Goal: Task Accomplishment & Management: Manage account settings

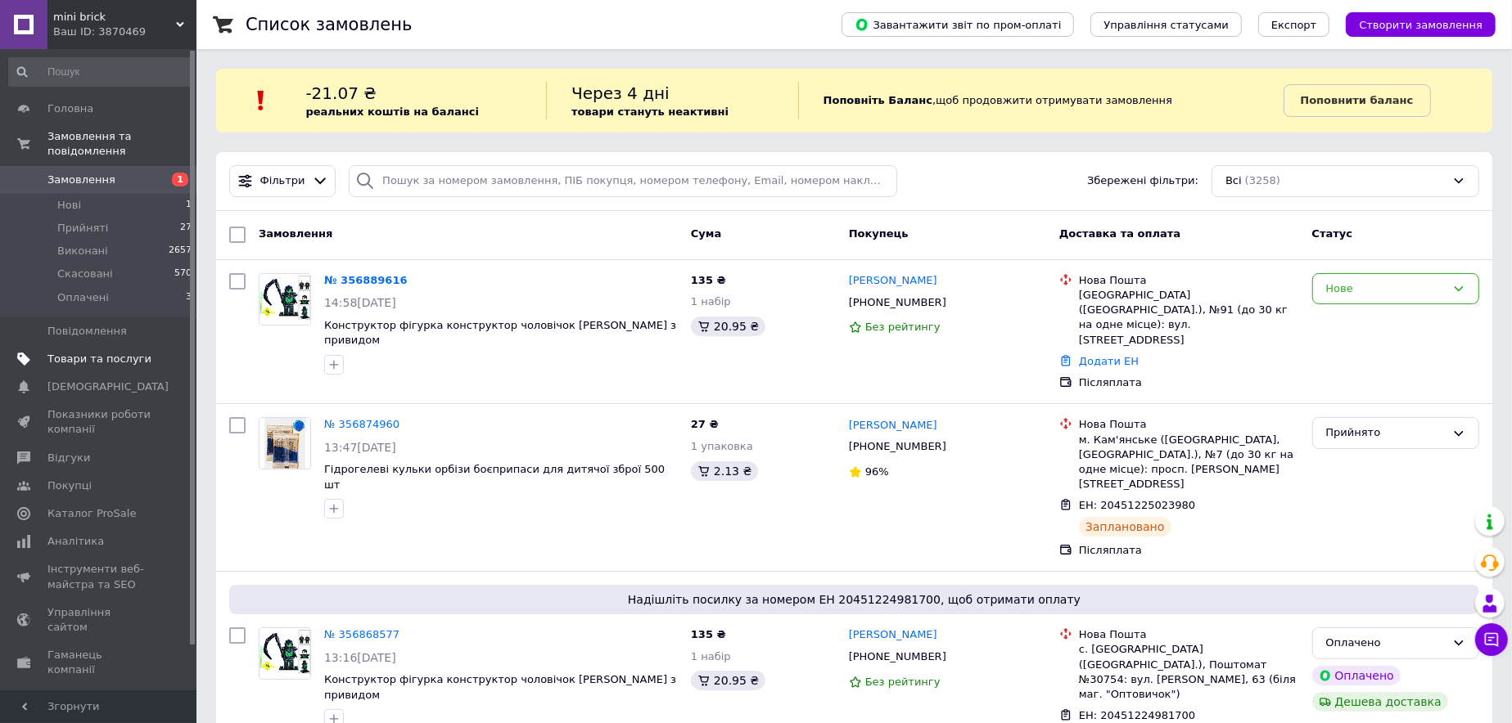
click at [135, 345] on link "Товари та послуги" at bounding box center [100, 359] width 201 height 28
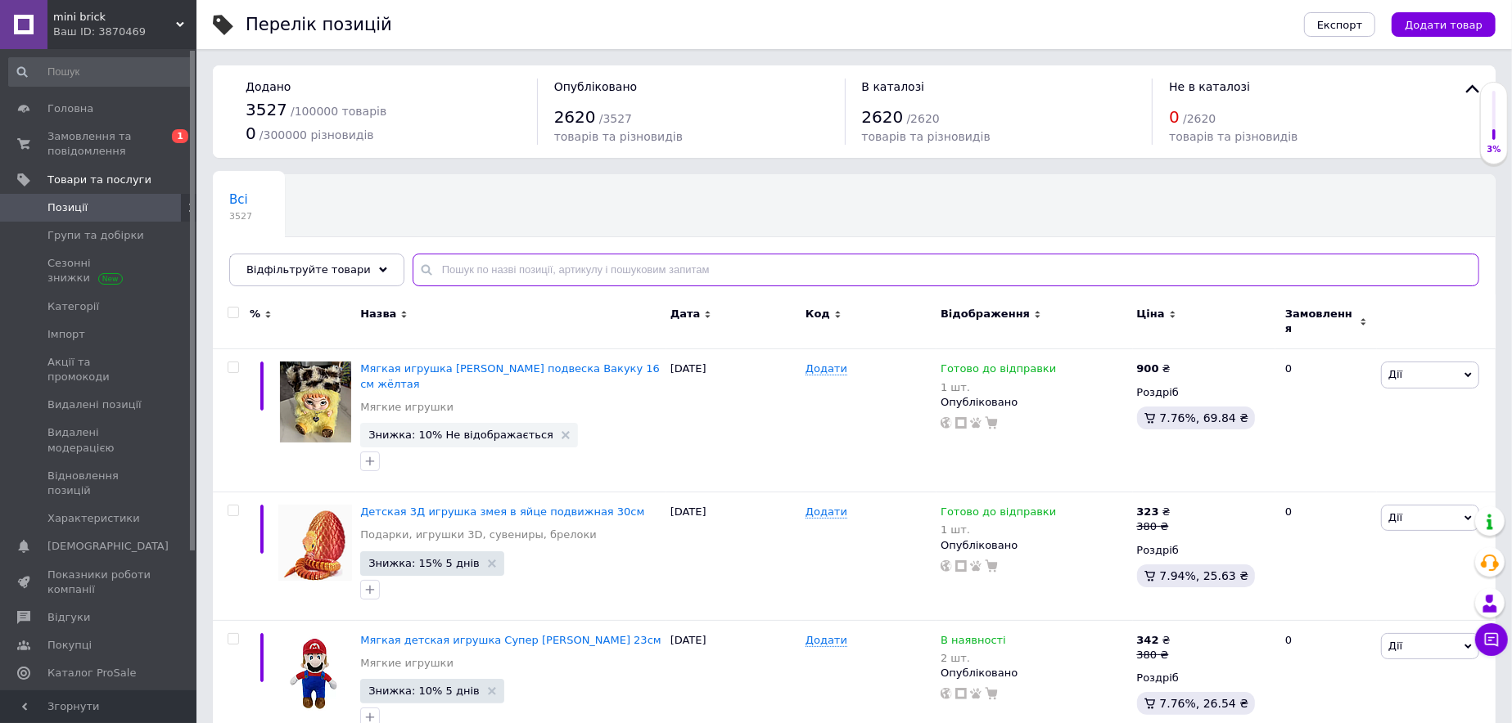
click at [489, 271] on input "text" at bounding box center [945, 270] width 1066 height 33
paste input "гаст"
type input "гаст"
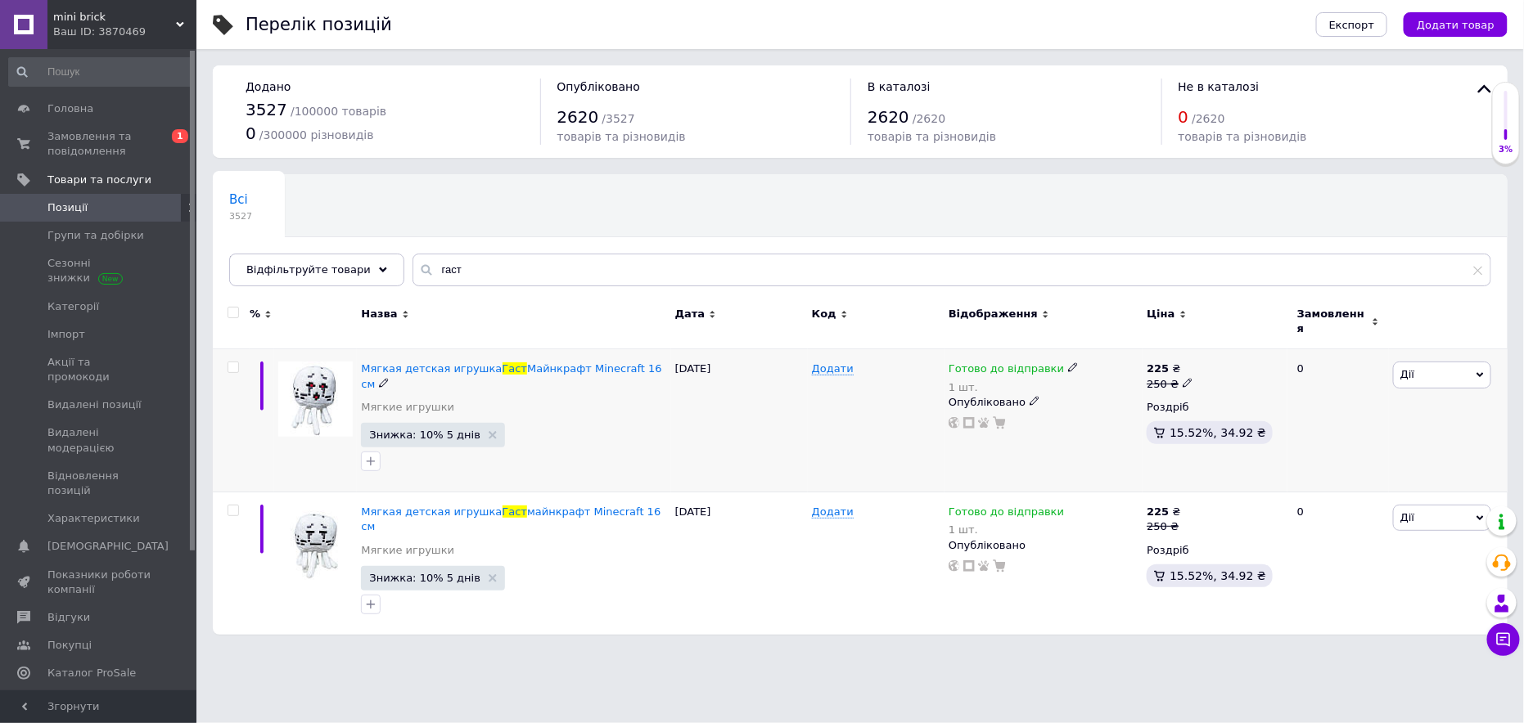
click at [1068, 363] on icon at bounding box center [1073, 368] width 10 height 10
click at [1106, 417] on li "Немає в наявності" at bounding box center [1156, 428] width 155 height 23
click at [1088, 407] on input "1" at bounding box center [1141, 420] width 124 height 33
drag, startPoint x: 1366, startPoint y: 357, endPoint x: 1420, endPoint y: 360, distance: 54.1
click at [1366, 357] on div "0" at bounding box center [1337, 420] width 101 height 143
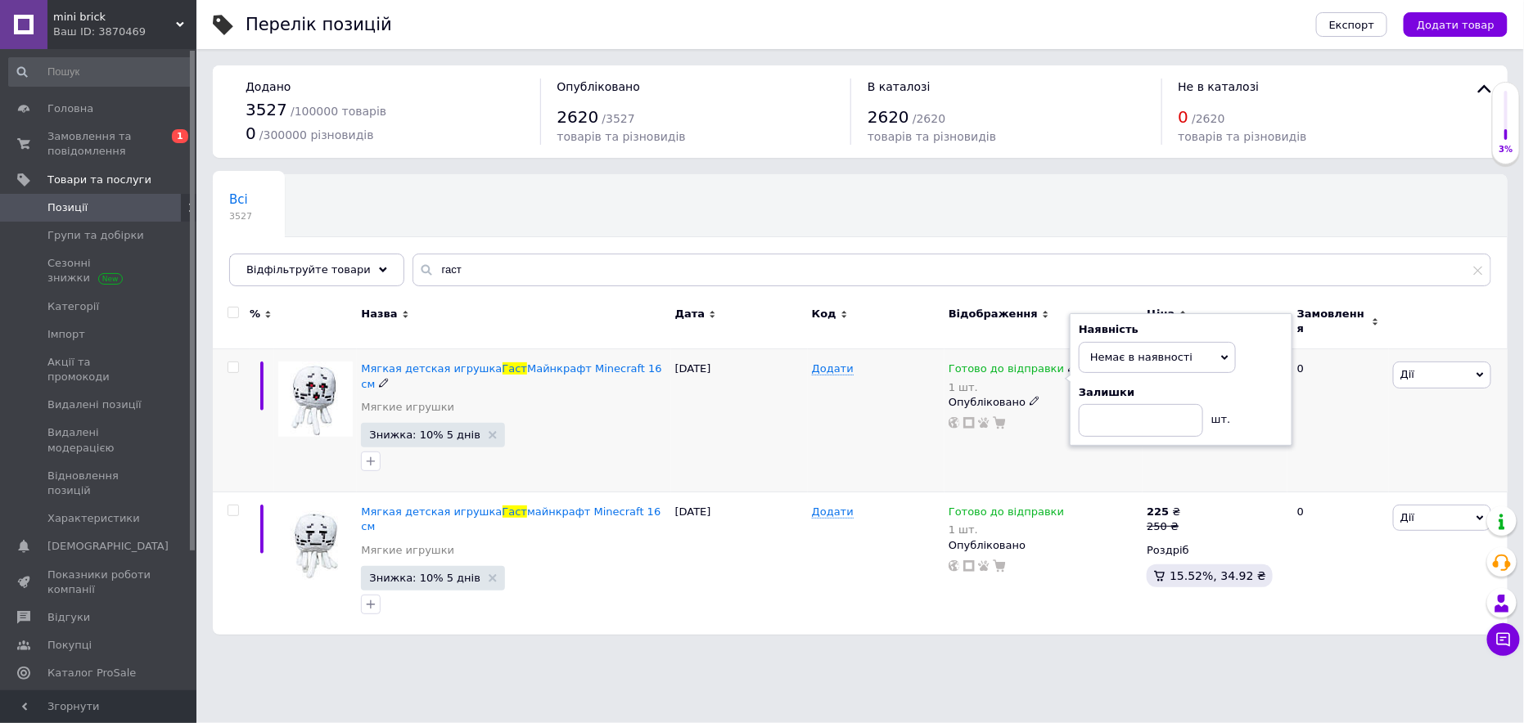
click at [1435, 362] on span "Дії" at bounding box center [1442, 375] width 98 height 26
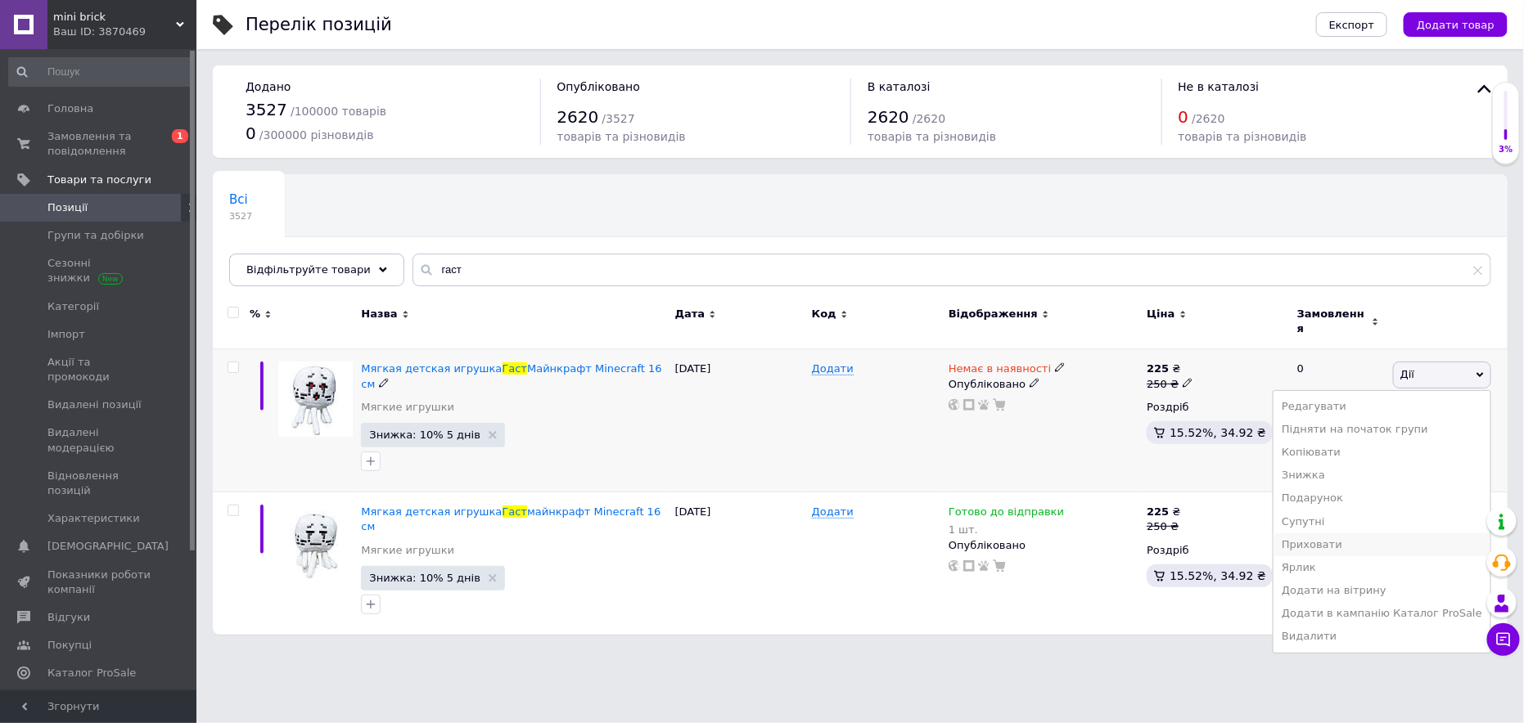
click at [1358, 536] on li "Приховати" at bounding box center [1381, 545] width 217 height 23
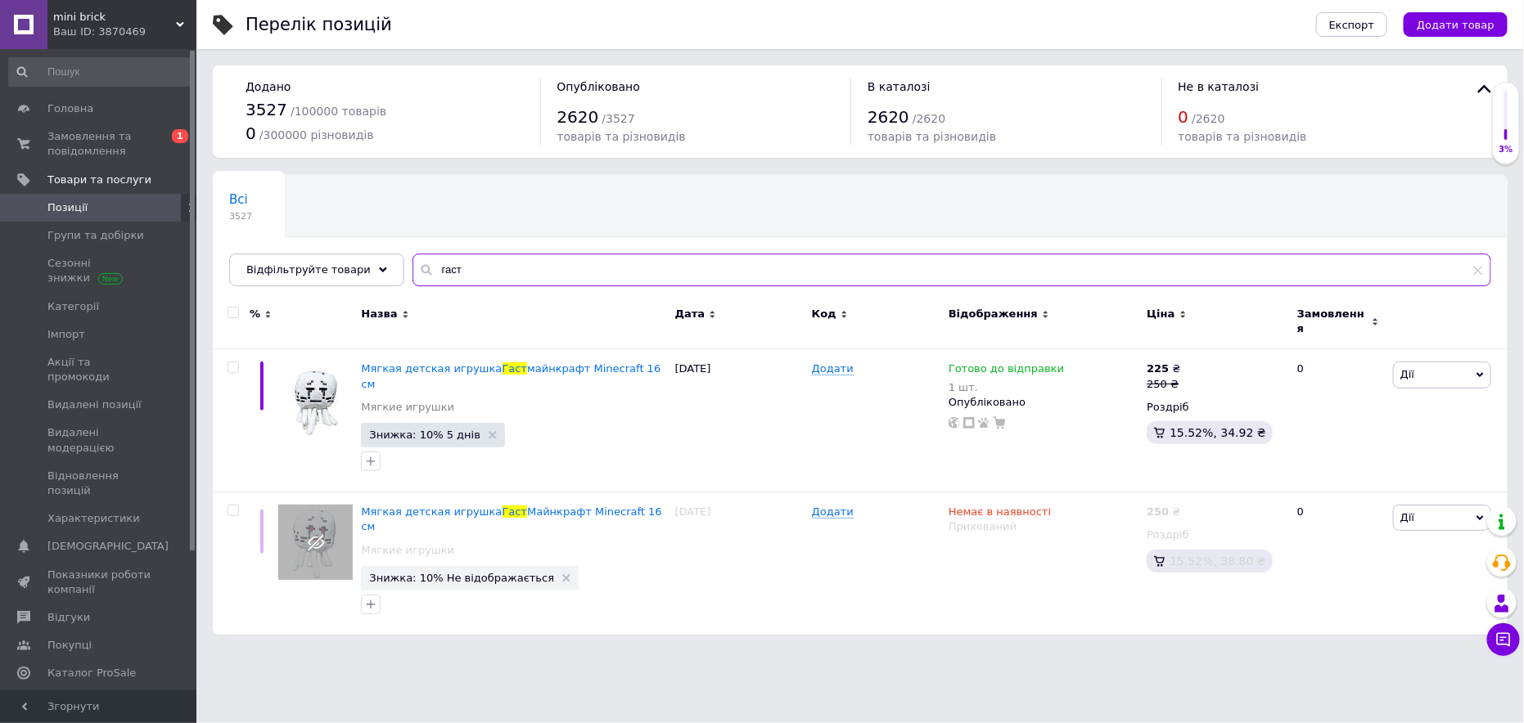
drag, startPoint x: 411, startPoint y: 281, endPoint x: 336, endPoint y: 294, distance: 76.4
click at [328, 286] on div "Всі 3527 Проверить 1 Видалити Редагувати Ok Відфільтровано... Зберегти Нічого н…" at bounding box center [860, 230] width 1295 height 112
paste input "0000229"
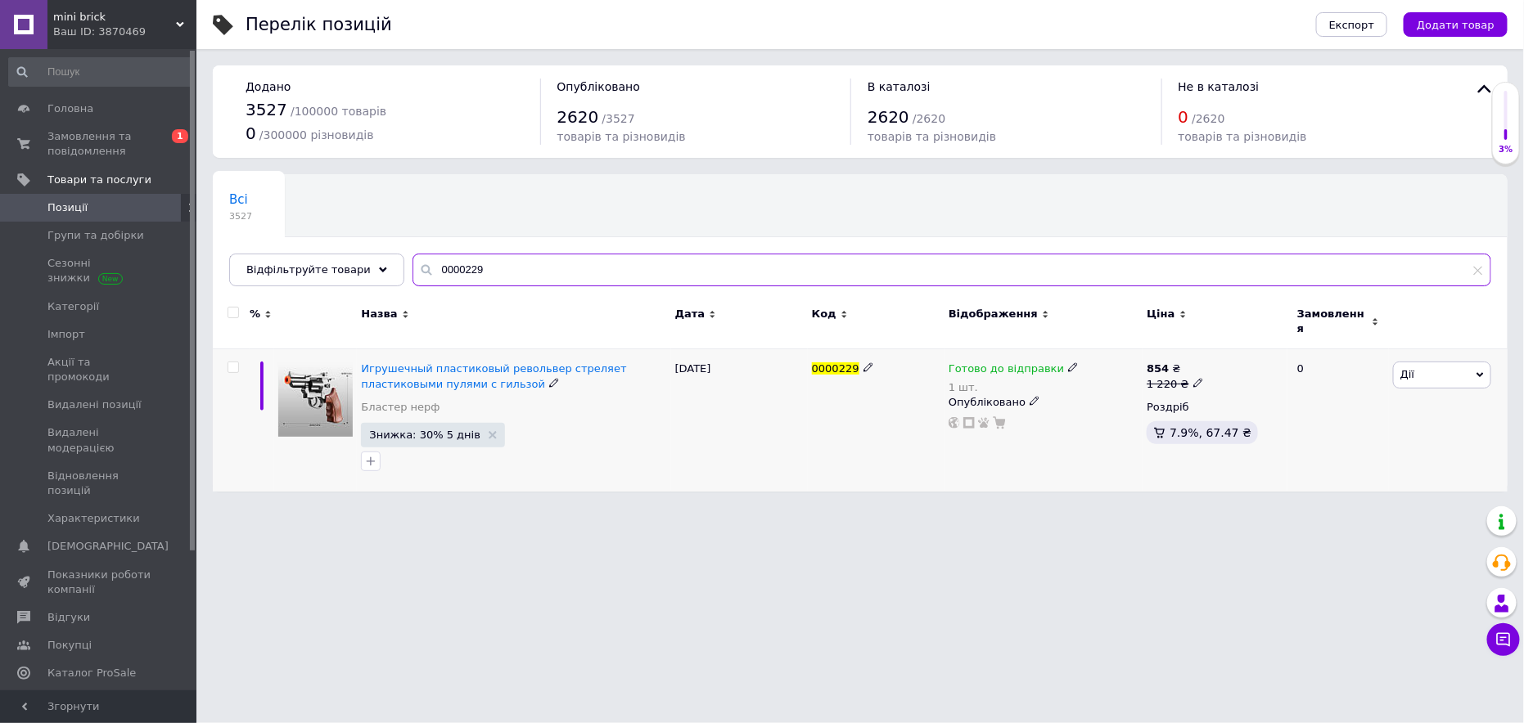
type input "0000229"
click at [1068, 363] on icon at bounding box center [1073, 368] width 10 height 10
click at [1112, 417] on li "Немає в наявності" at bounding box center [1156, 428] width 155 height 23
click at [1084, 407] on input "1" at bounding box center [1141, 420] width 124 height 33
click at [1458, 366] on span "Дії" at bounding box center [1442, 375] width 98 height 26
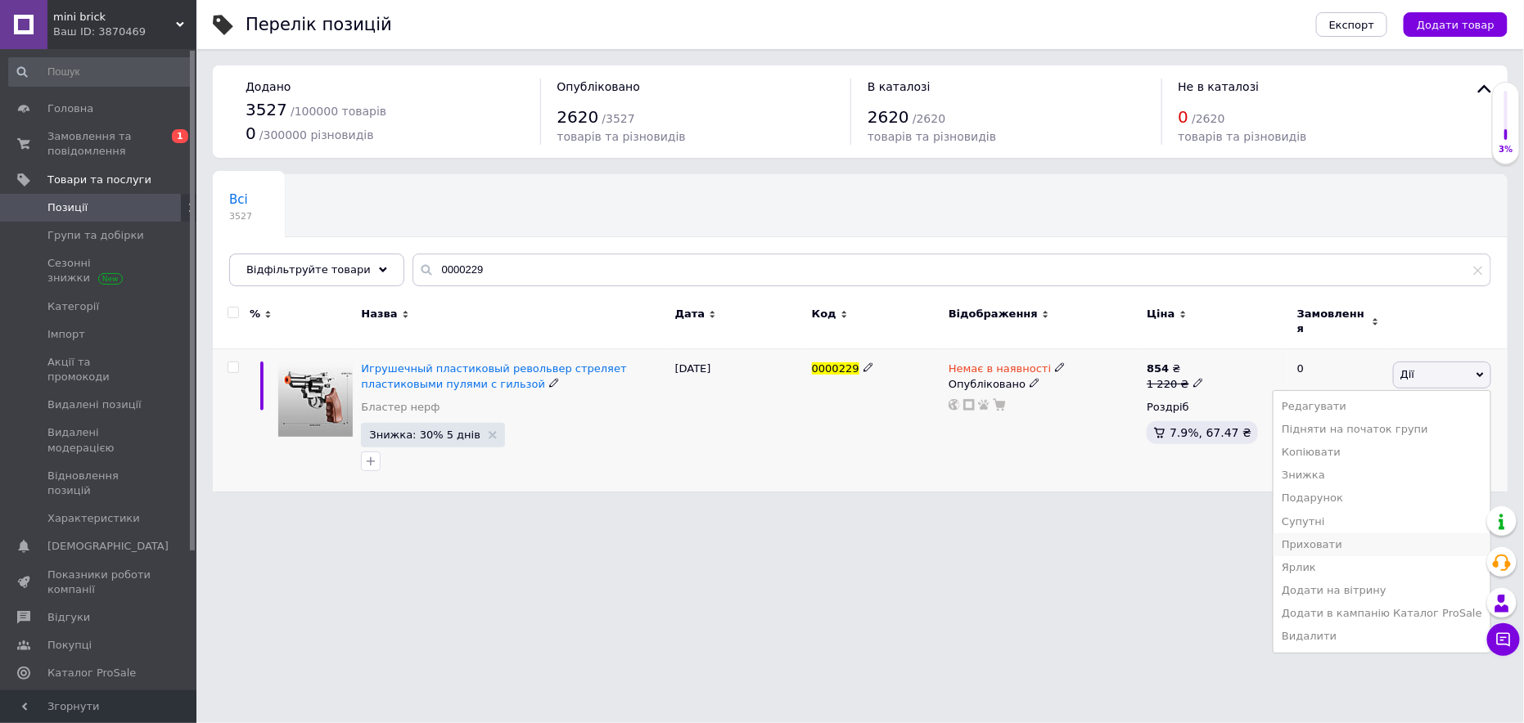
click at [1354, 534] on li "Приховати" at bounding box center [1381, 545] width 217 height 23
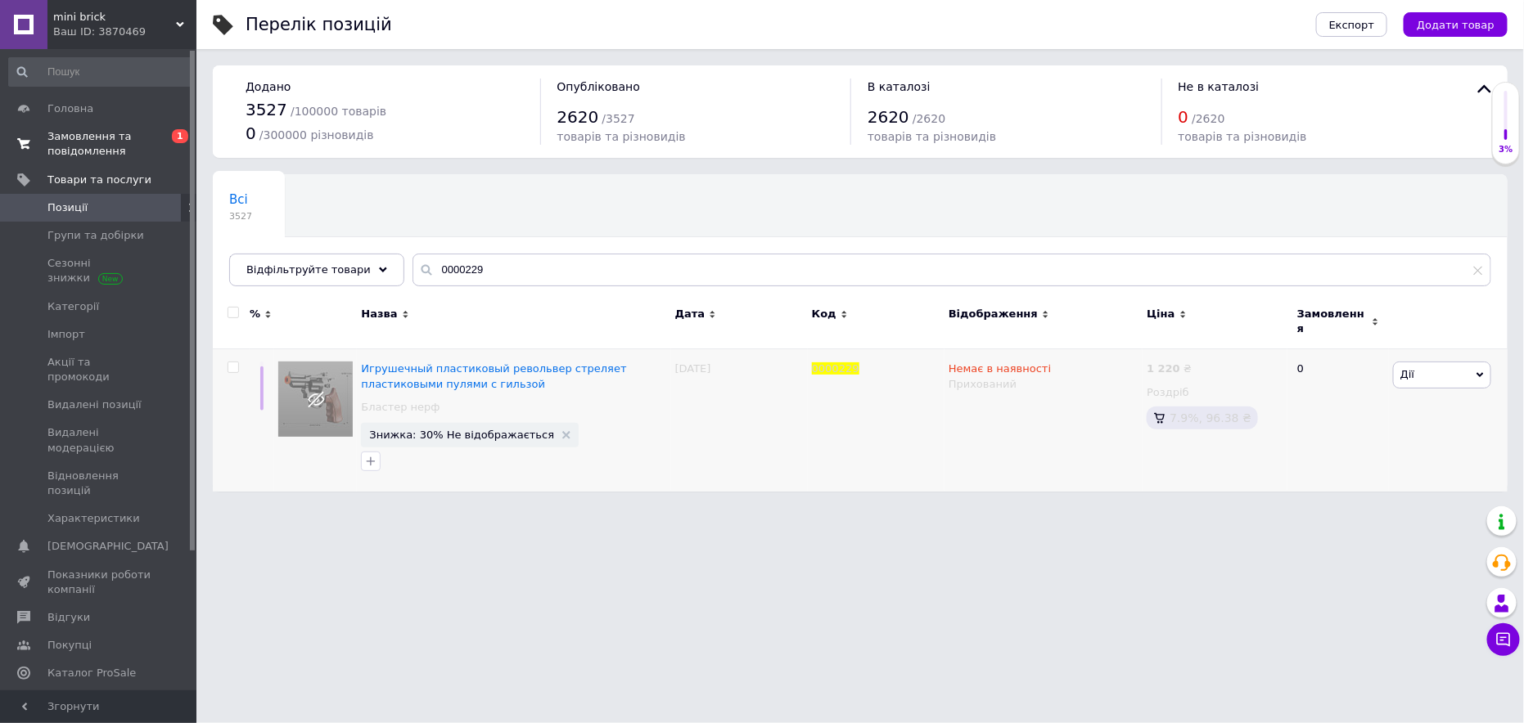
click at [81, 154] on span "Замовлення та повідомлення" at bounding box center [99, 143] width 104 height 29
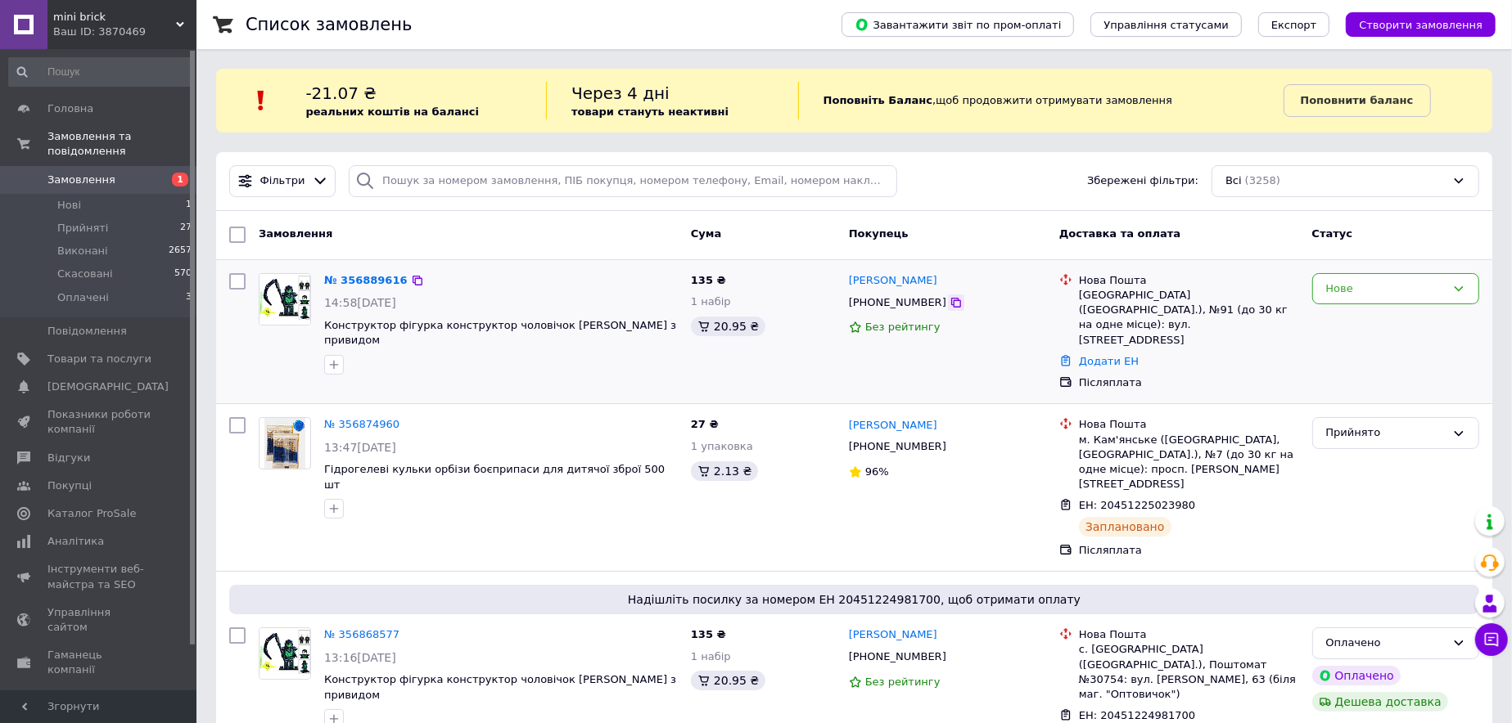
click at [949, 299] on icon at bounding box center [955, 302] width 13 height 13
click at [128, 352] on span "Товари та послуги" at bounding box center [99, 359] width 104 height 15
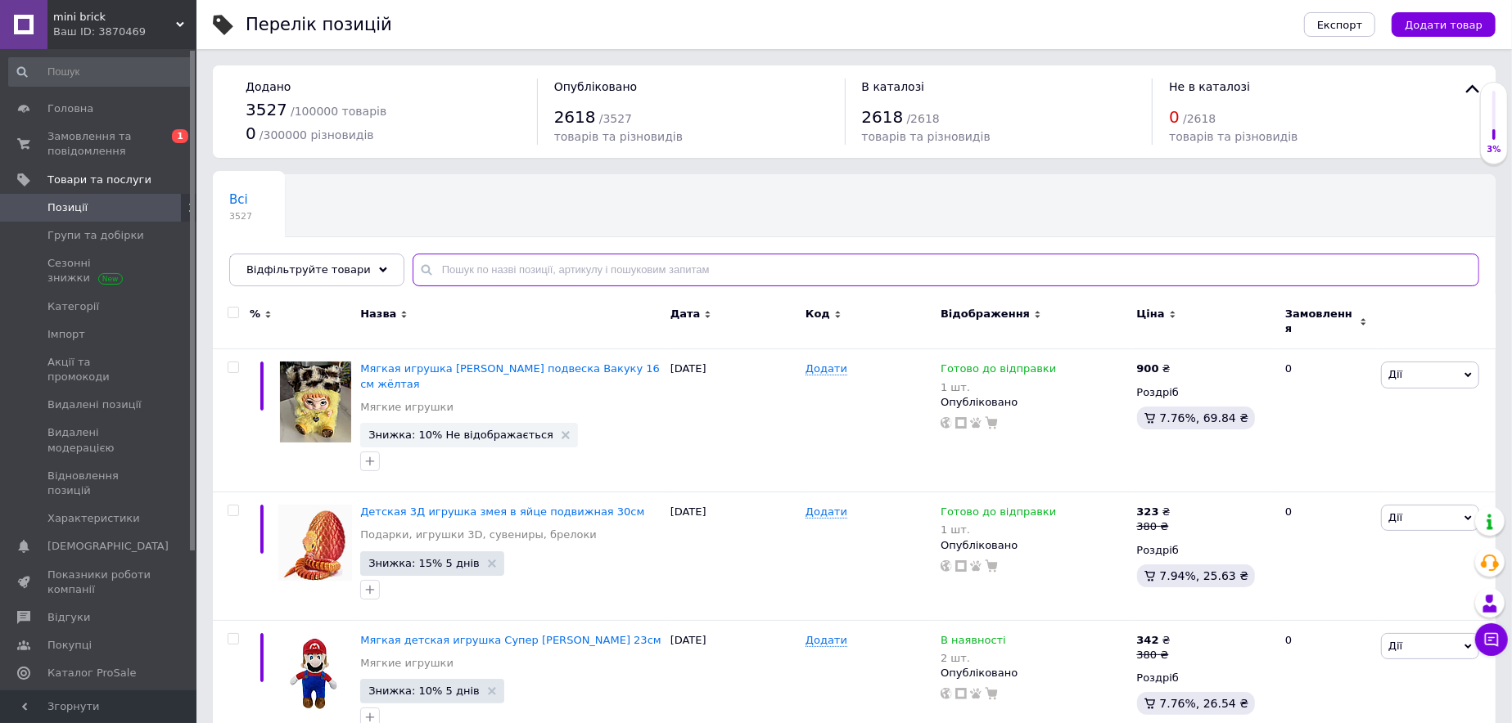
click at [501, 265] on input "text" at bounding box center [945, 270] width 1066 height 33
paste input "3035"
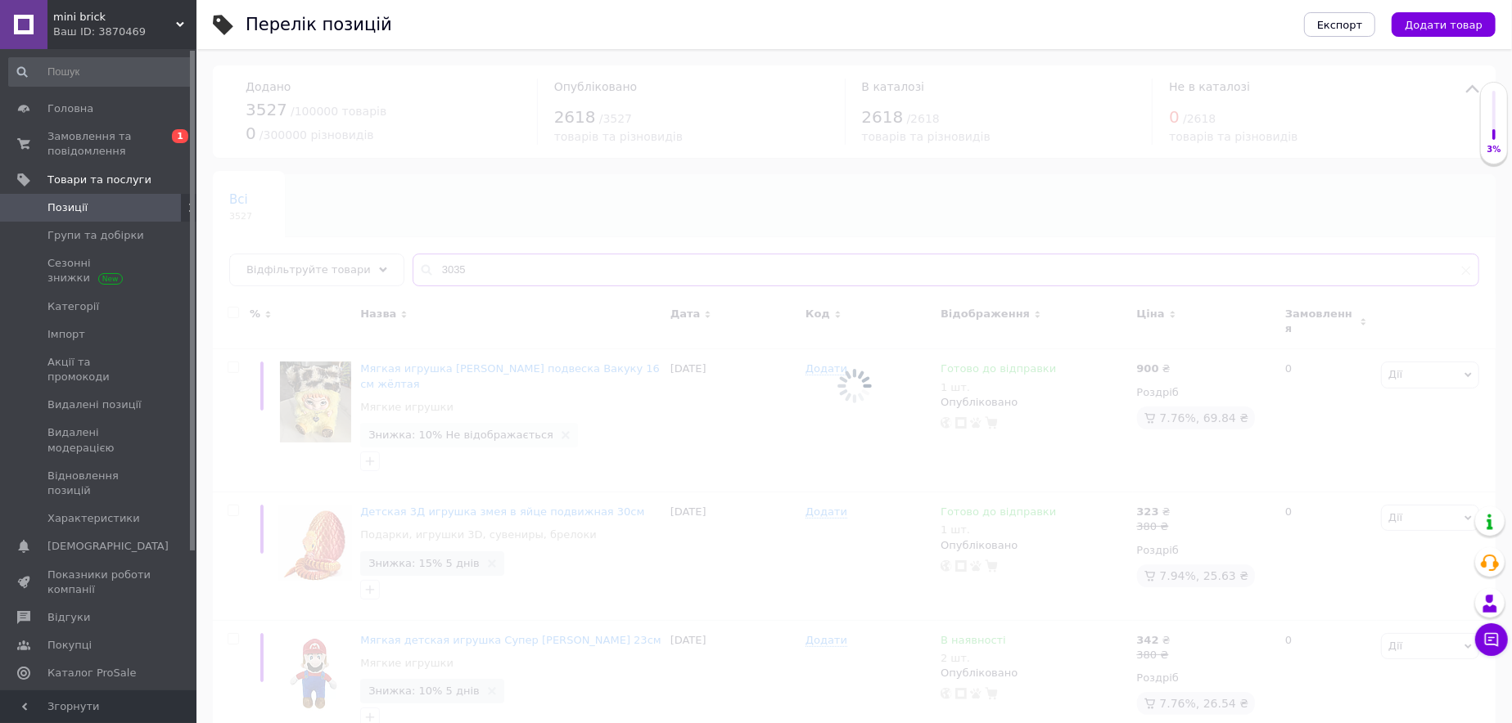
type input "3035"
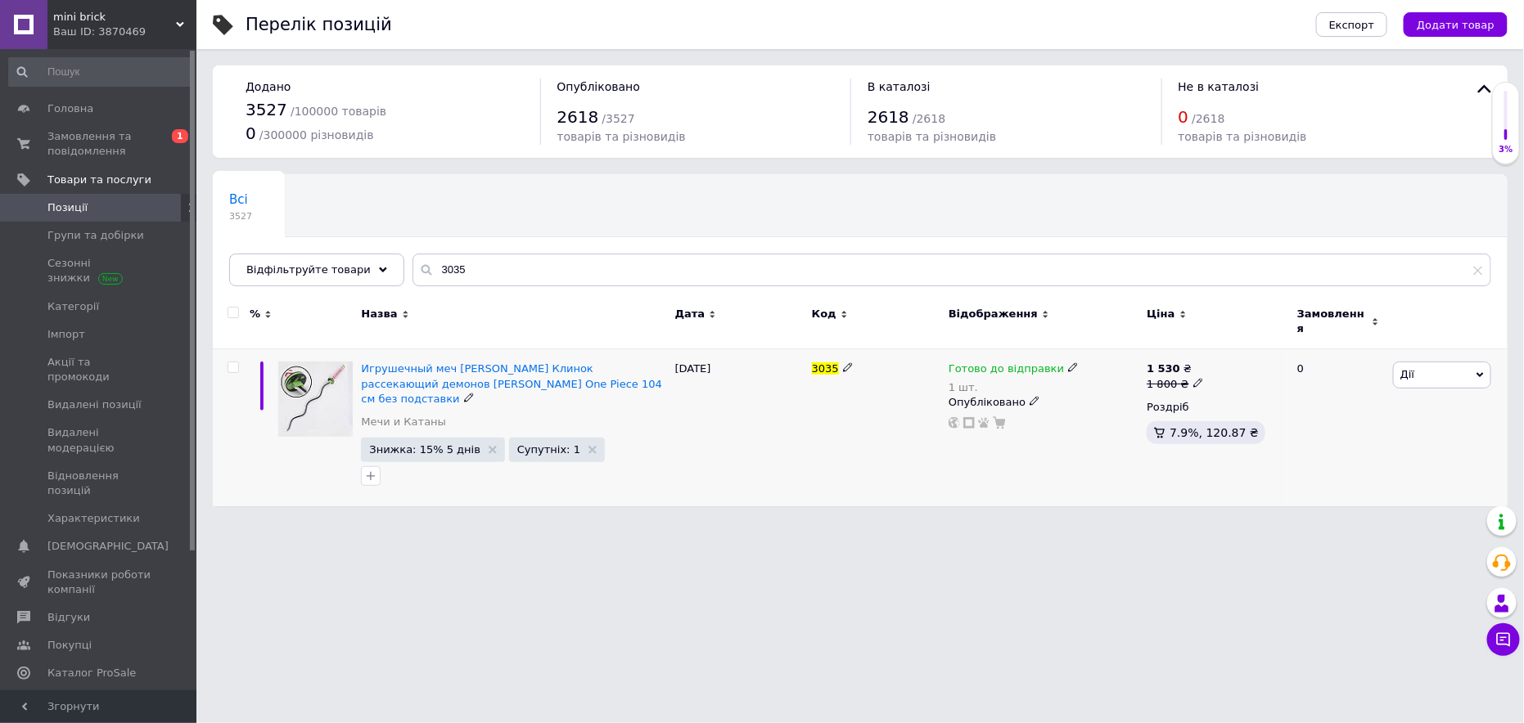
click at [1068, 363] on icon at bounding box center [1073, 368] width 10 height 10
click at [1114, 417] on li "Немає в наявності" at bounding box center [1156, 428] width 155 height 23
click at [1075, 408] on div "Наявність Немає в наявності В наявності Під замовлення Готово до відправки Зали…" at bounding box center [1181, 379] width 223 height 133
click at [1444, 362] on span "Дії" at bounding box center [1442, 375] width 98 height 26
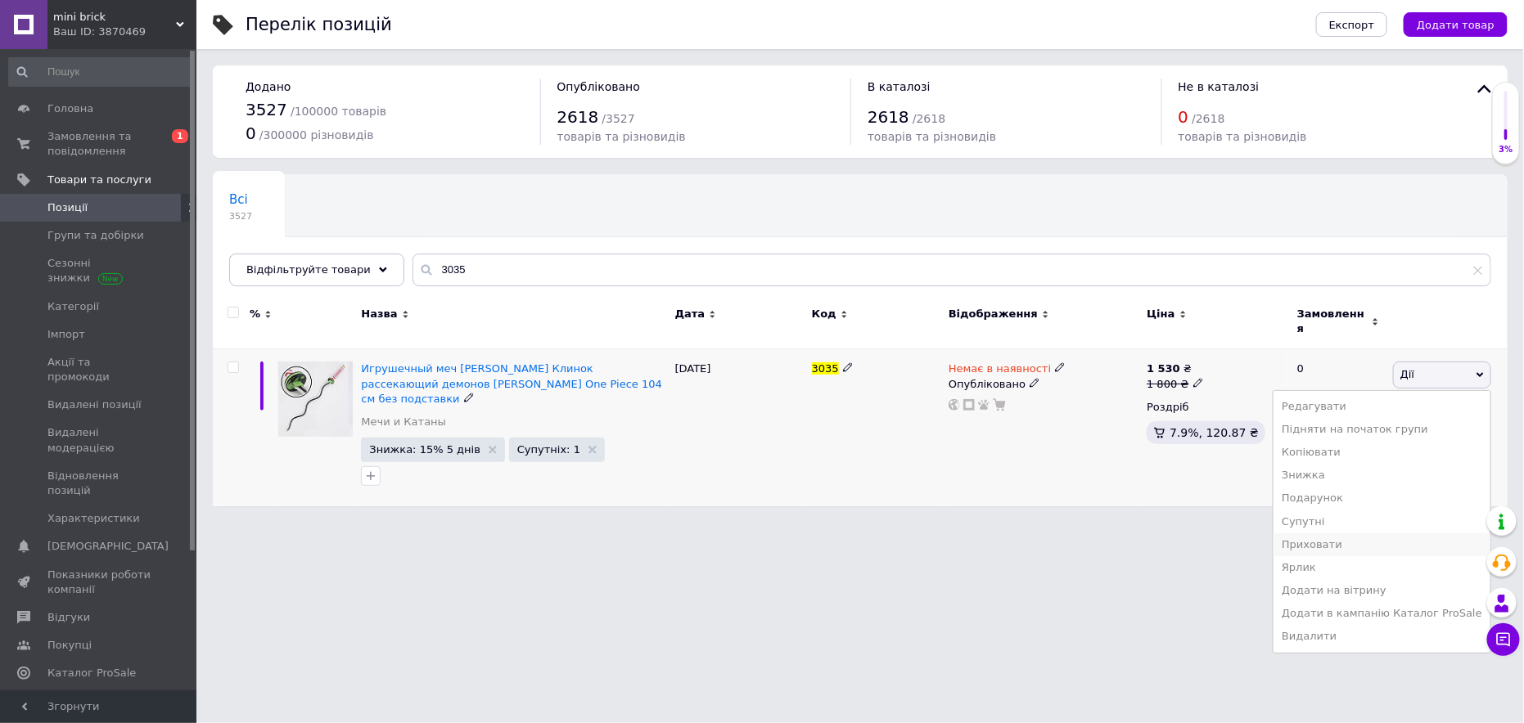
click at [1351, 534] on li "Приховати" at bounding box center [1381, 545] width 217 height 23
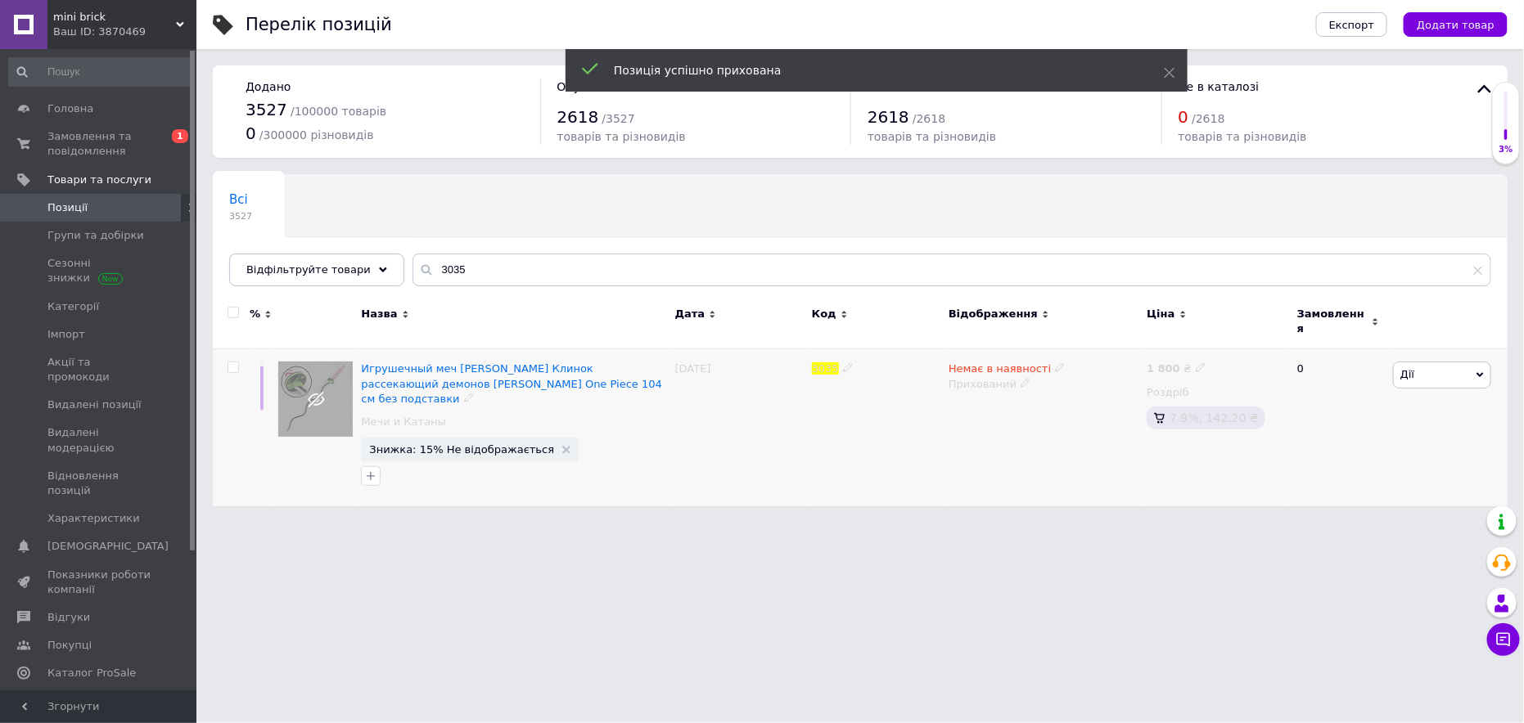
click at [1195, 523] on html "mini brick Ваш ID: 3870469 Сайт mini brick Кабінет покупця Перевірити стан сист…" at bounding box center [762, 261] width 1524 height 523
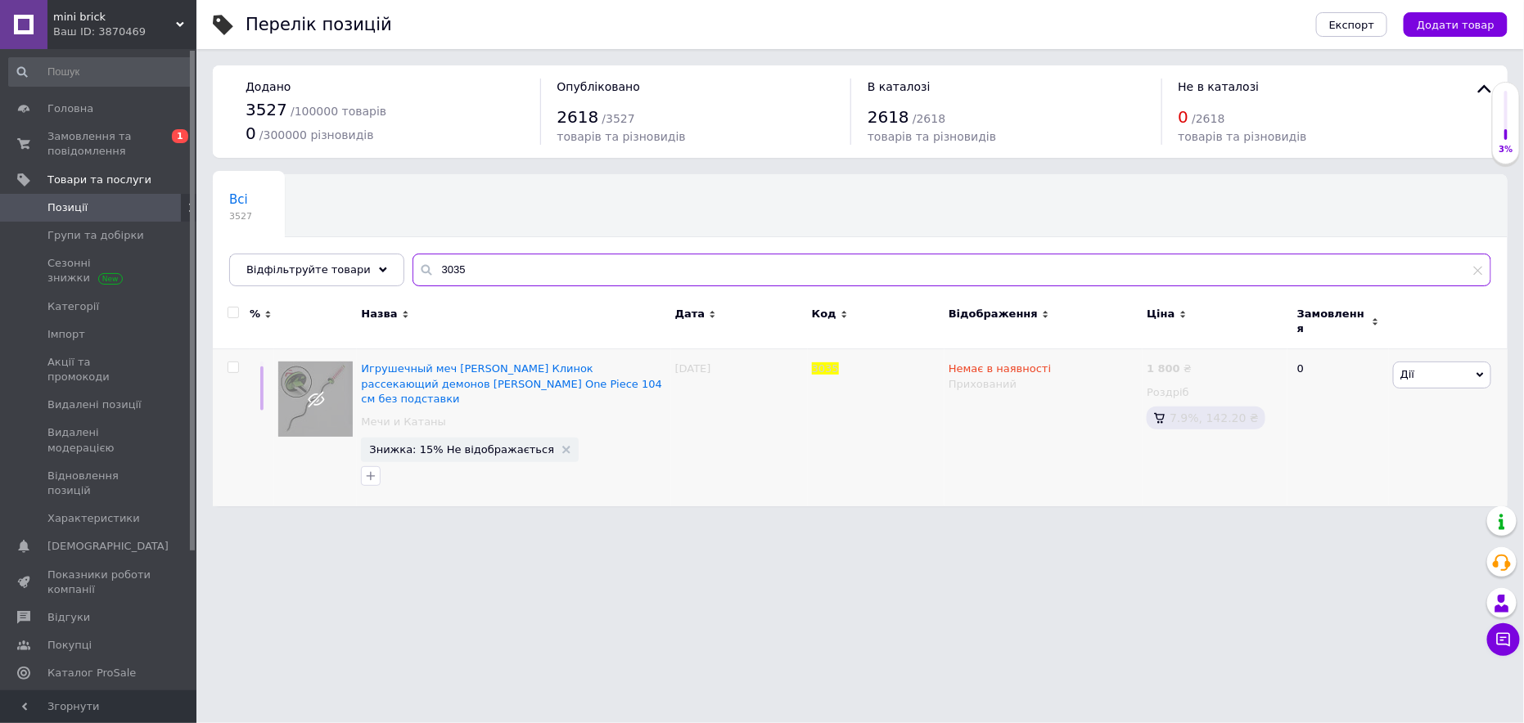
drag, startPoint x: 460, startPoint y: 275, endPoint x: 360, endPoint y: 289, distance: 100.8
click at [363, 286] on div "Всі 3527 Проверить 0 Видалити Редагувати Ok Відфільтровано... Зберегти Нічого н…" at bounding box center [860, 230] width 1295 height 112
paste input "0000181"
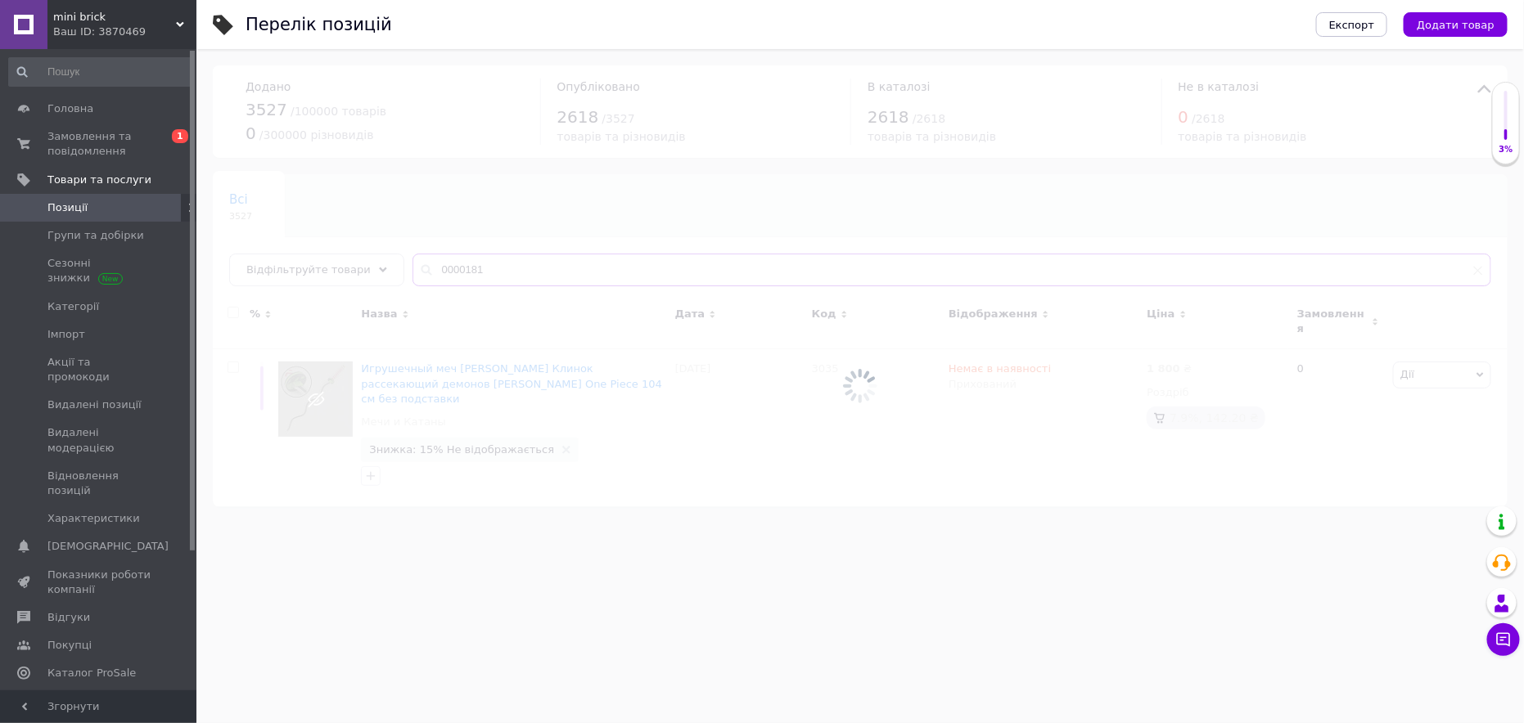
type input "0000181"
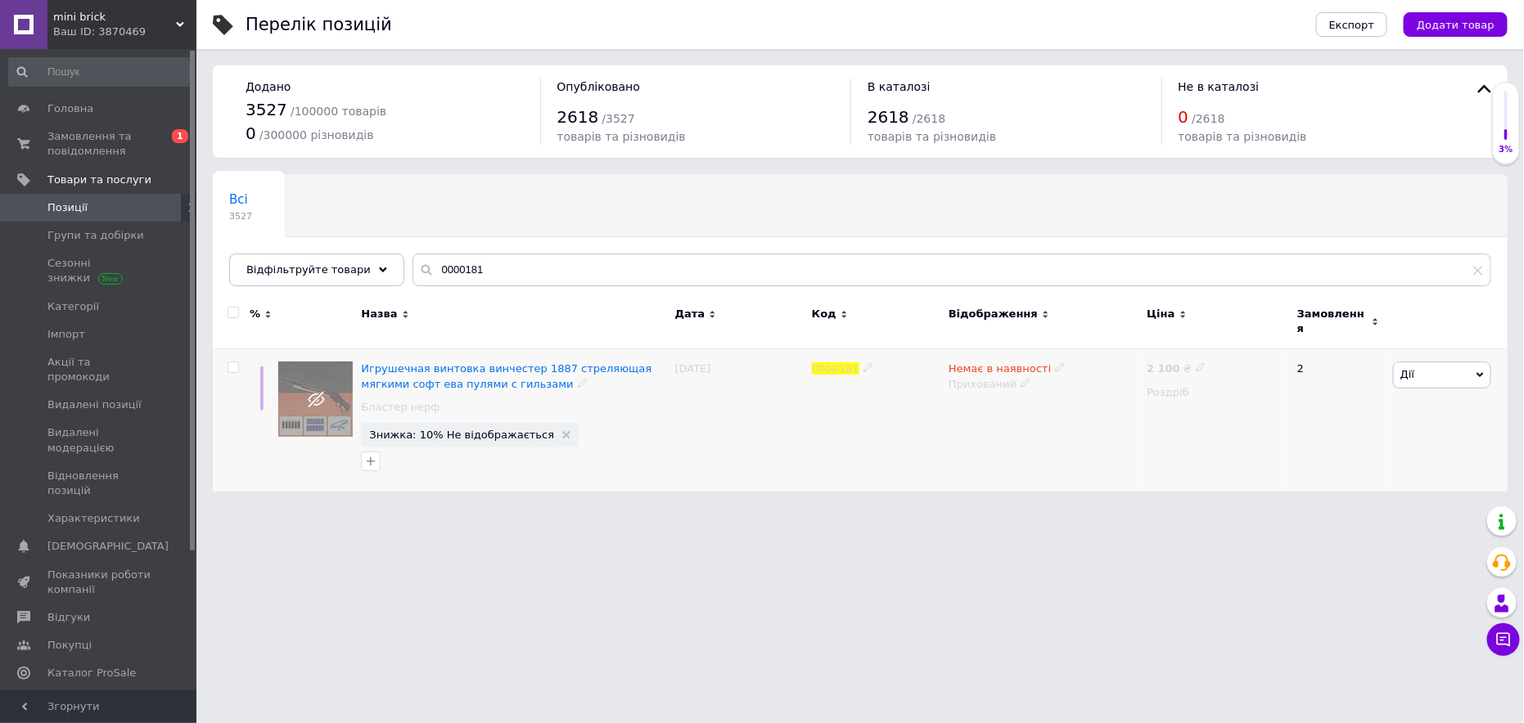
click at [1055, 363] on icon at bounding box center [1060, 368] width 10 height 10
click at [1098, 417] on li "Готово до відправки" at bounding box center [1145, 428] width 155 height 23
drag, startPoint x: 1087, startPoint y: 391, endPoint x: 1036, endPoint y: 401, distance: 51.7
click at [1083, 410] on input at bounding box center [1129, 426] width 124 height 33
type input "1"
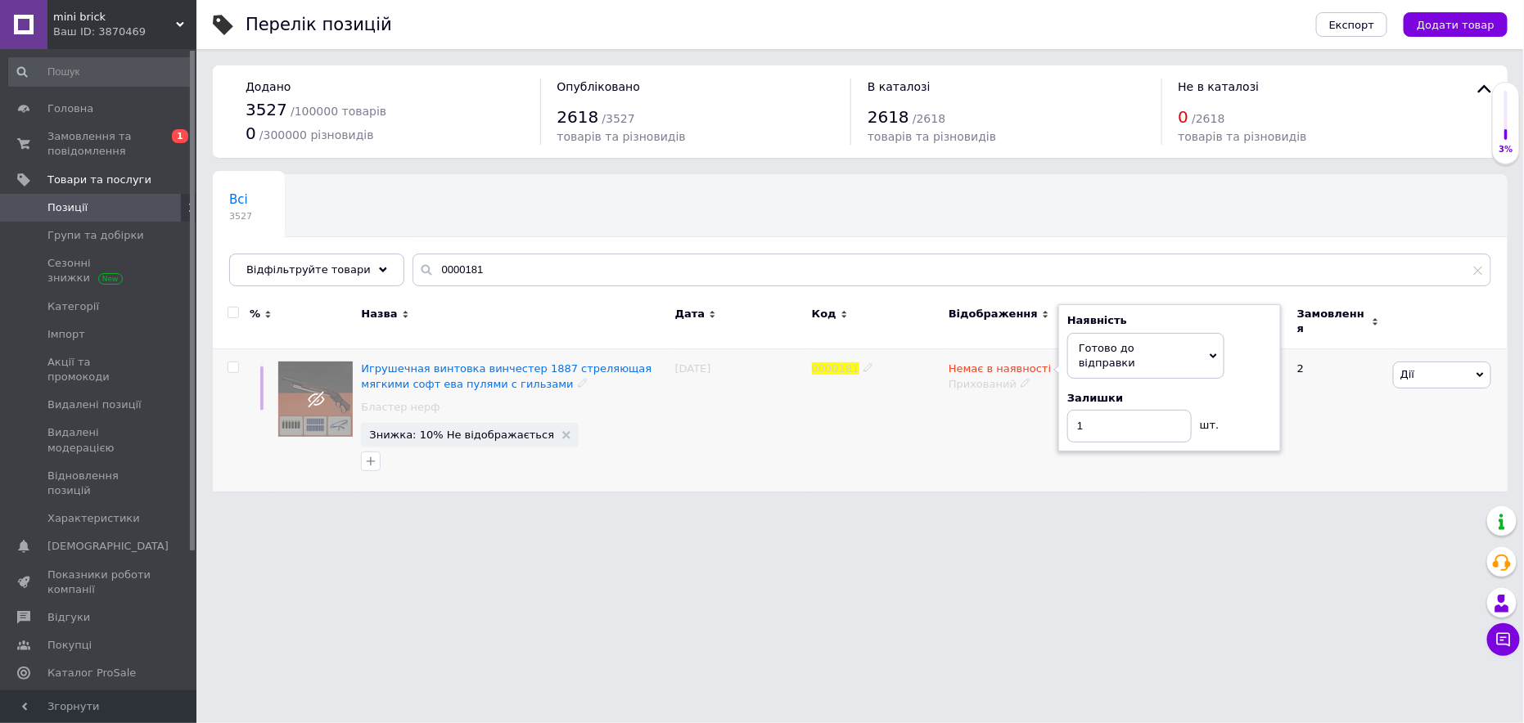
click at [990, 412] on div "Немає в наявності Наявність Готово до відправки В наявності Немає в наявності П…" at bounding box center [1043, 420] width 198 height 142
click at [1019, 385] on div "Готово до відправки 1 шт. Прихований" at bounding box center [1044, 386] width 190 height 48
click at [1021, 396] on icon at bounding box center [1026, 401] width 10 height 10
click at [471, 430] on span "Знижка: 10% Не відображається" at bounding box center [461, 435] width 185 height 11
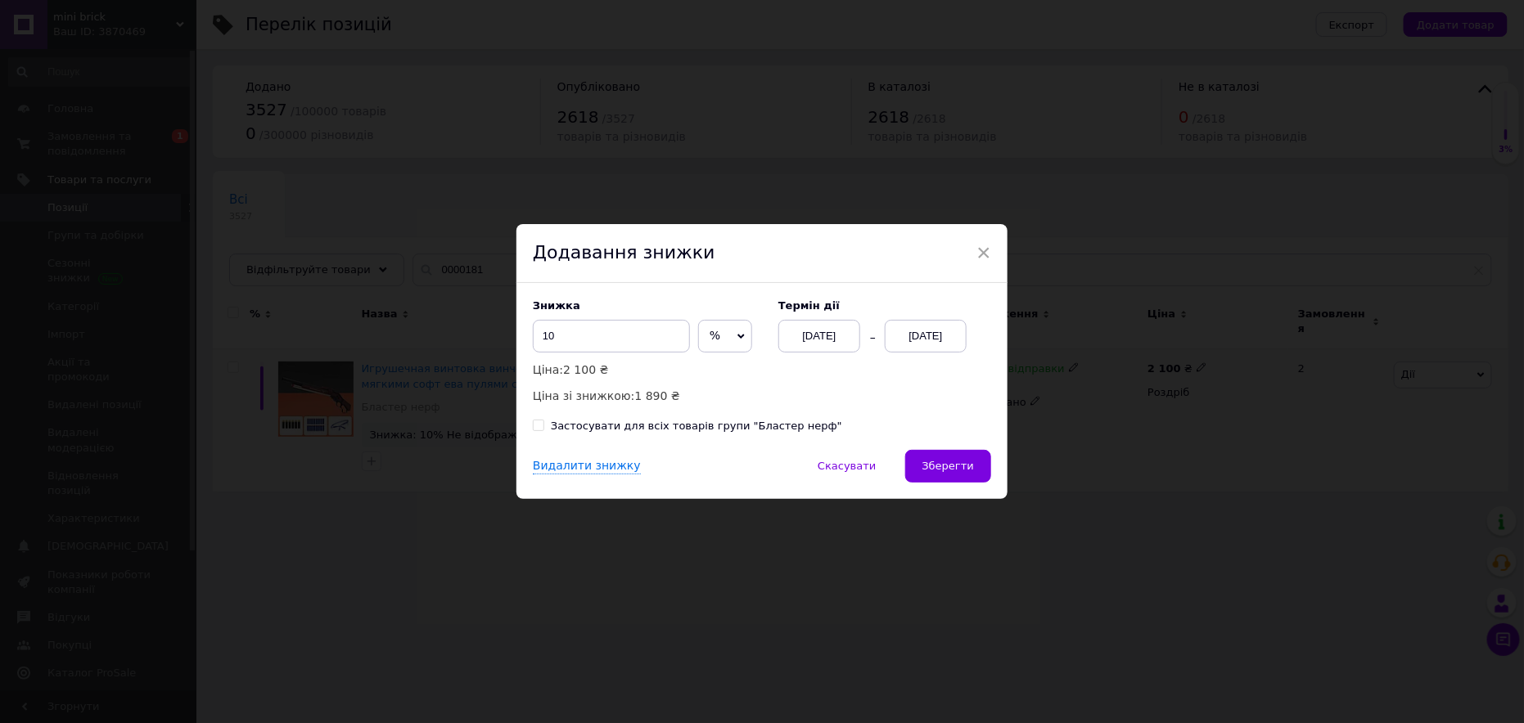
click at [937, 340] on div "12.08.2025" at bounding box center [926, 336] width 82 height 33
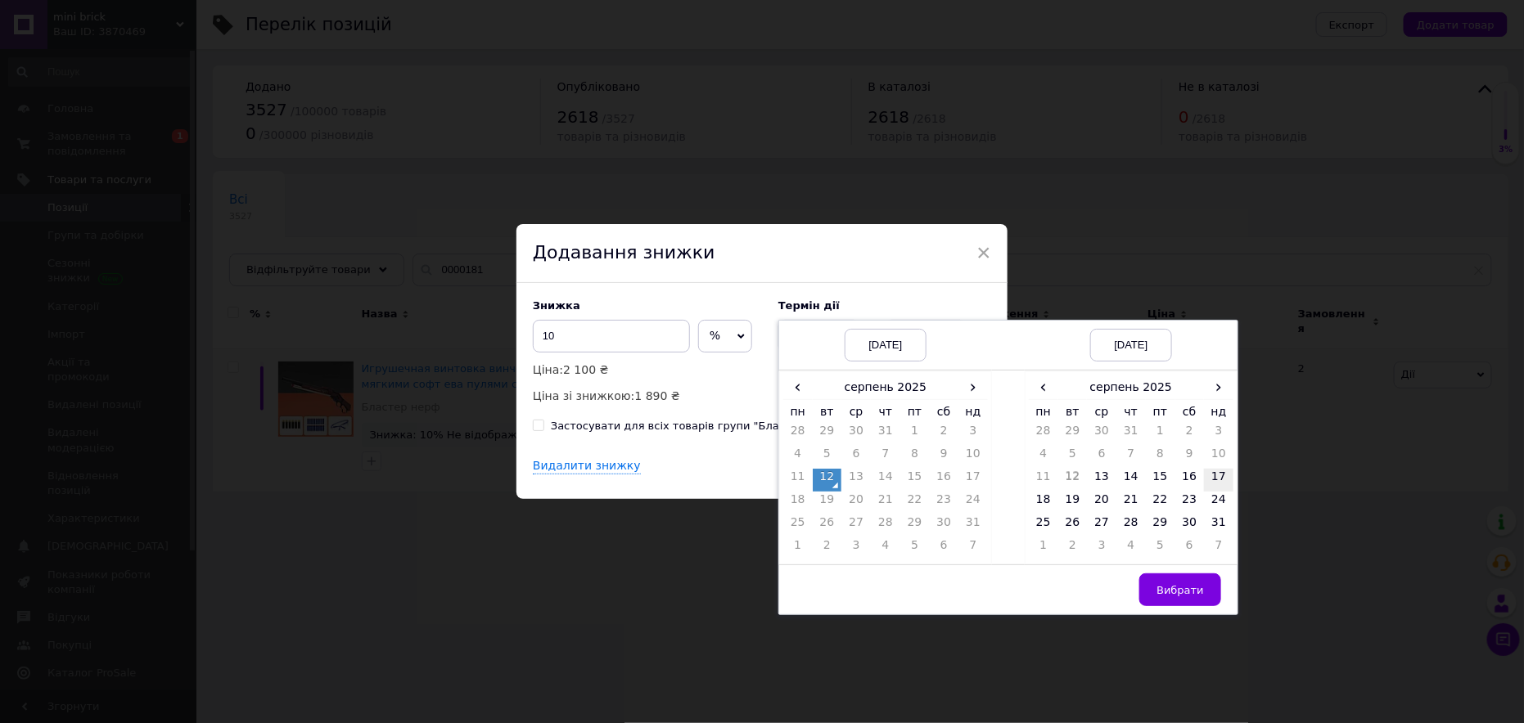
click at [1214, 476] on td "17" at bounding box center [1218, 480] width 29 height 23
click at [1168, 591] on span "Вибрати" at bounding box center [1179, 590] width 47 height 12
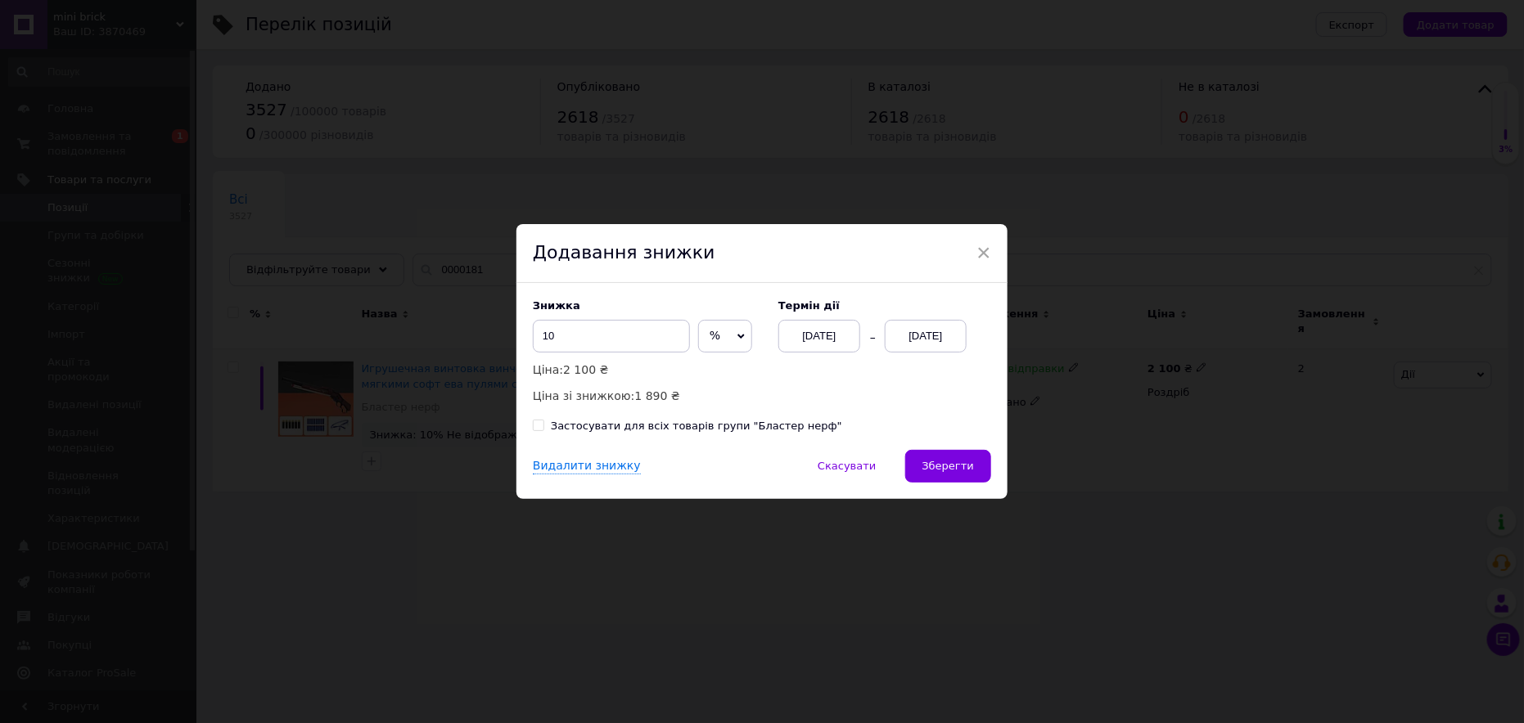
click at [964, 475] on button "Зберегти" at bounding box center [948, 466] width 86 height 33
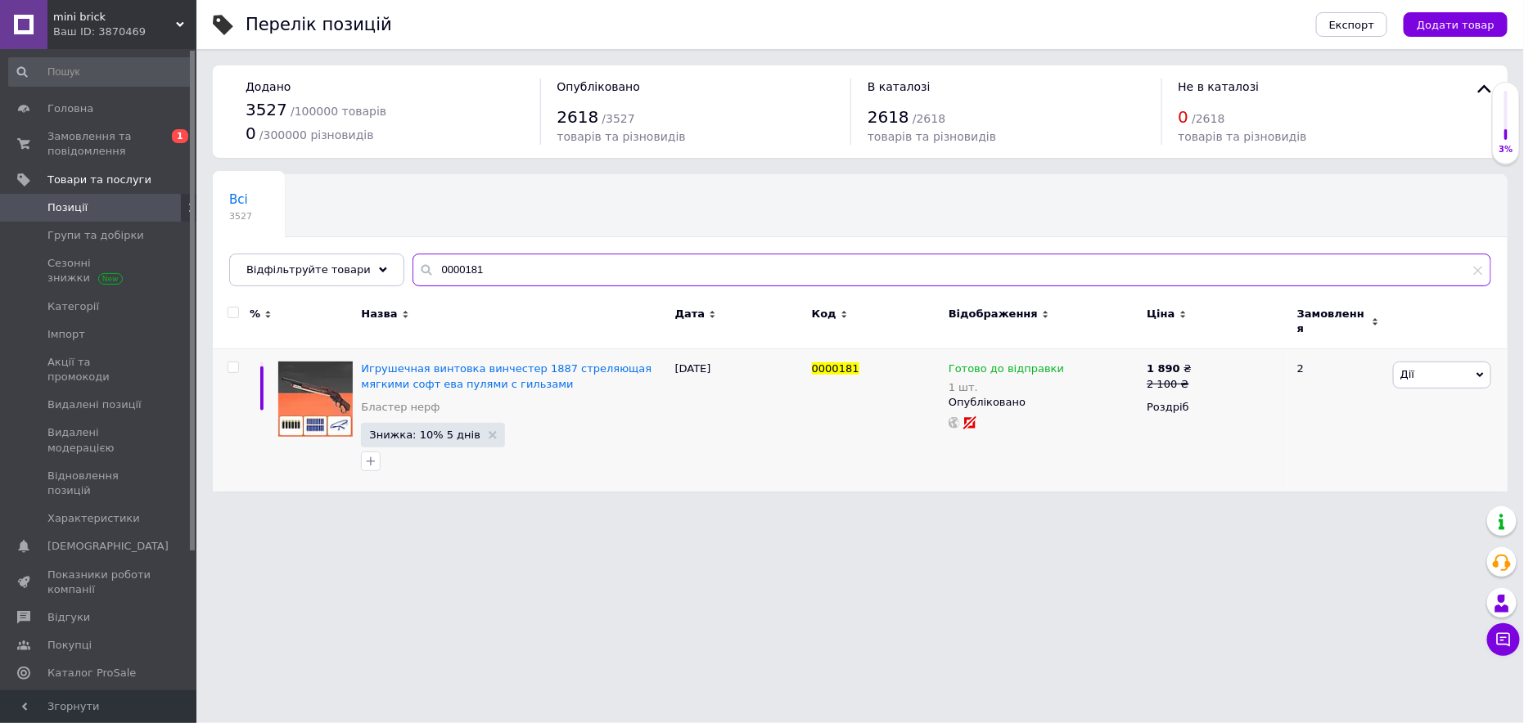
drag, startPoint x: 405, startPoint y: 277, endPoint x: 359, endPoint y: 304, distance: 53.6
click at [358, 286] on div "Всі 3527 Проверить 0 Видалити Редагувати Ok Відфільтровано... Зберегти Нічого н…" at bounding box center [860, 230] width 1295 height 112
paste input "298"
type input "0000298"
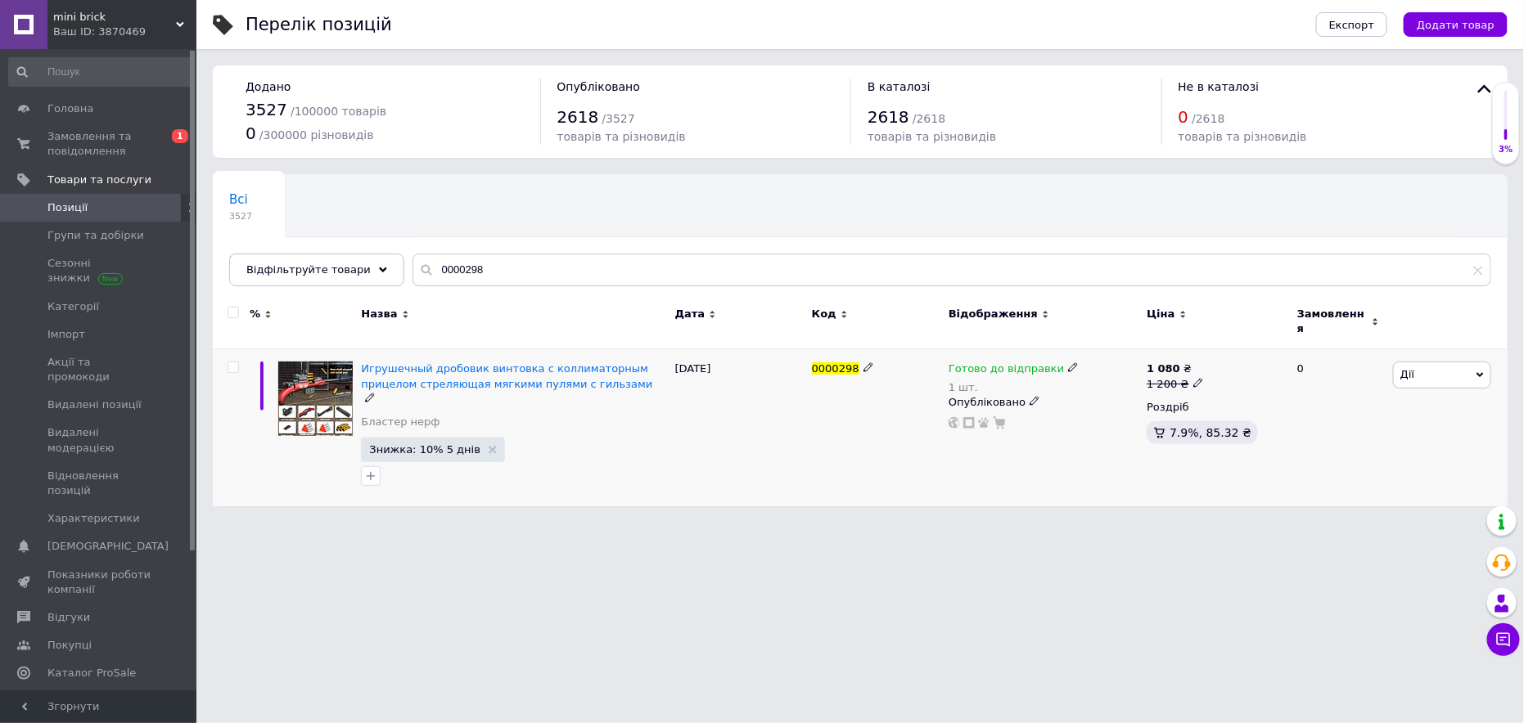
click at [1068, 363] on icon at bounding box center [1073, 368] width 10 height 10
click at [1110, 417] on li "Немає в наявності" at bounding box center [1156, 428] width 155 height 23
click at [1102, 407] on input "1" at bounding box center [1141, 420] width 124 height 33
click at [1403, 370] on span "Дії" at bounding box center [1407, 374] width 14 height 12
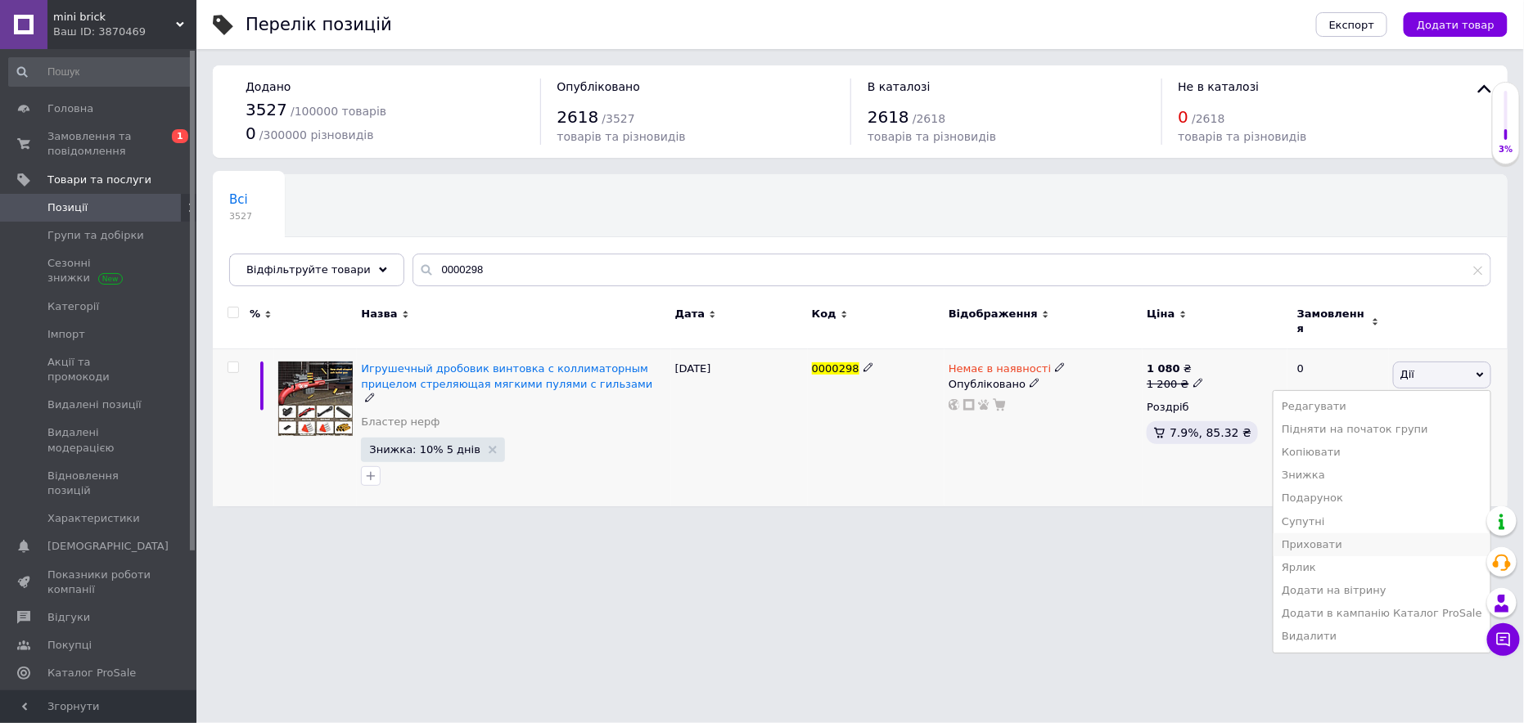
click at [1396, 534] on li "Приховати" at bounding box center [1381, 545] width 217 height 23
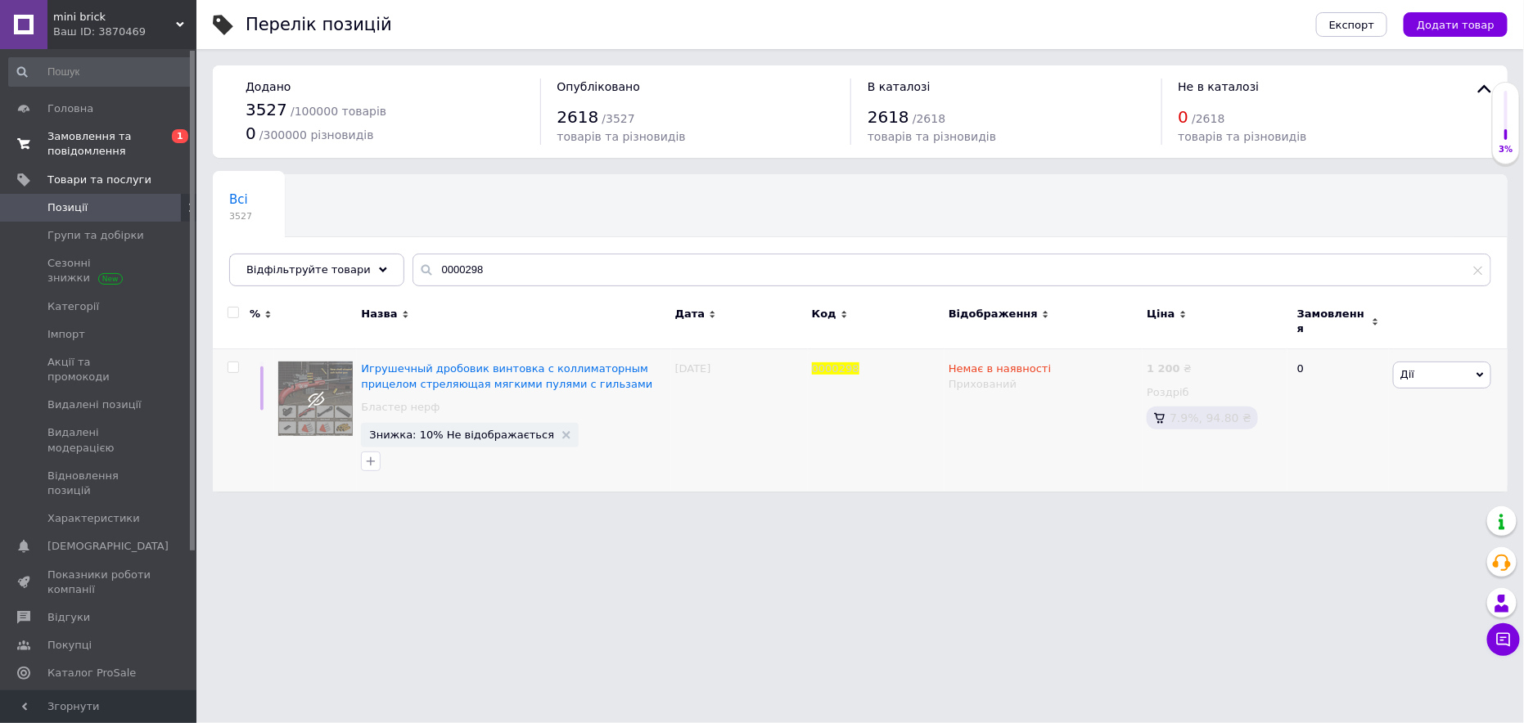
click at [88, 132] on span "Замовлення та повідомлення" at bounding box center [99, 143] width 104 height 29
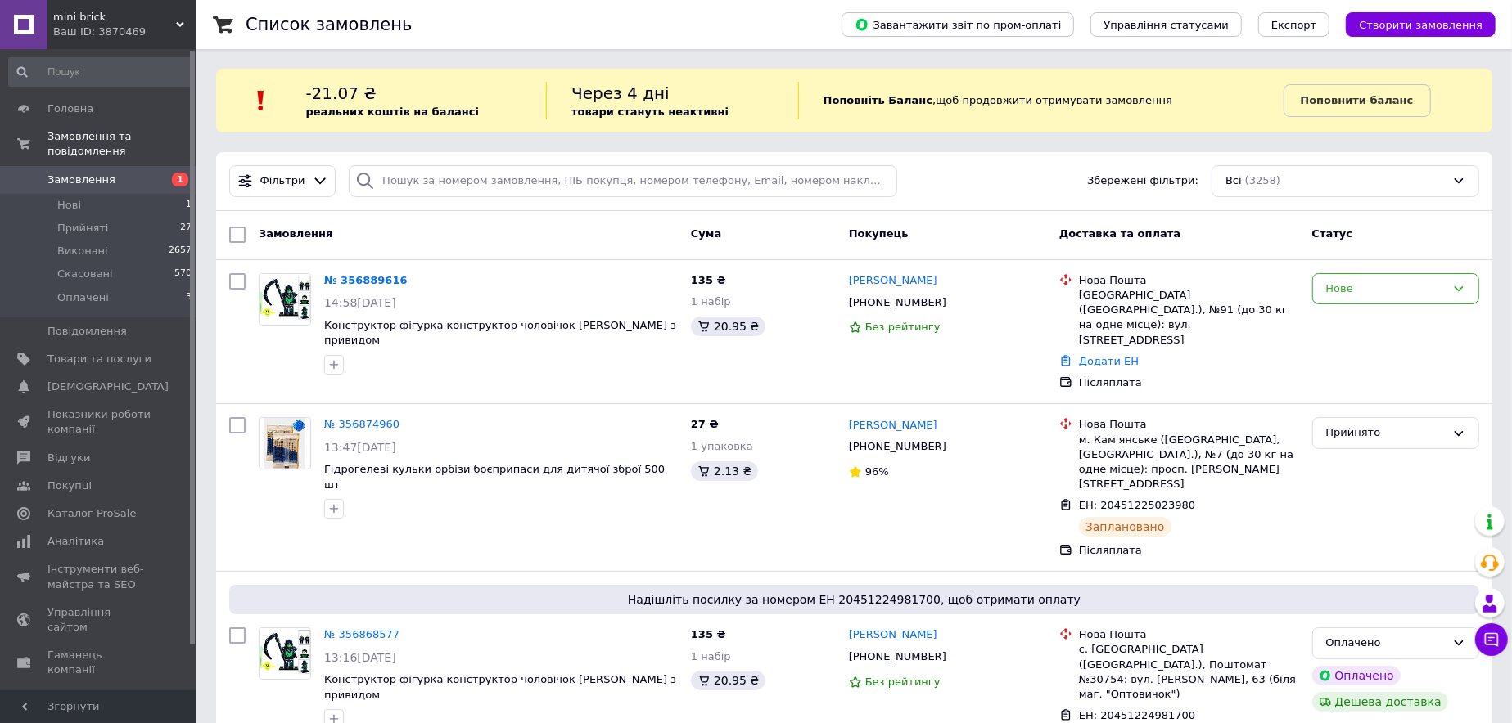
click at [136, 173] on span "Замовлення" at bounding box center [99, 180] width 104 height 15
click at [110, 173] on span "Замовлення" at bounding box center [99, 180] width 104 height 15
